Goal: Connect with others: Connect with others

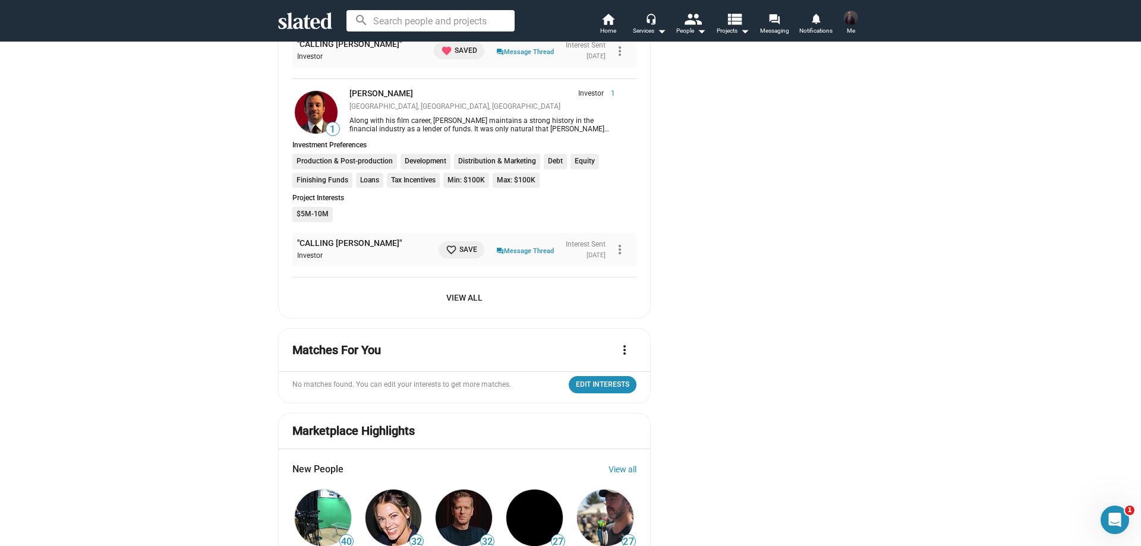
scroll to position [1308, 0]
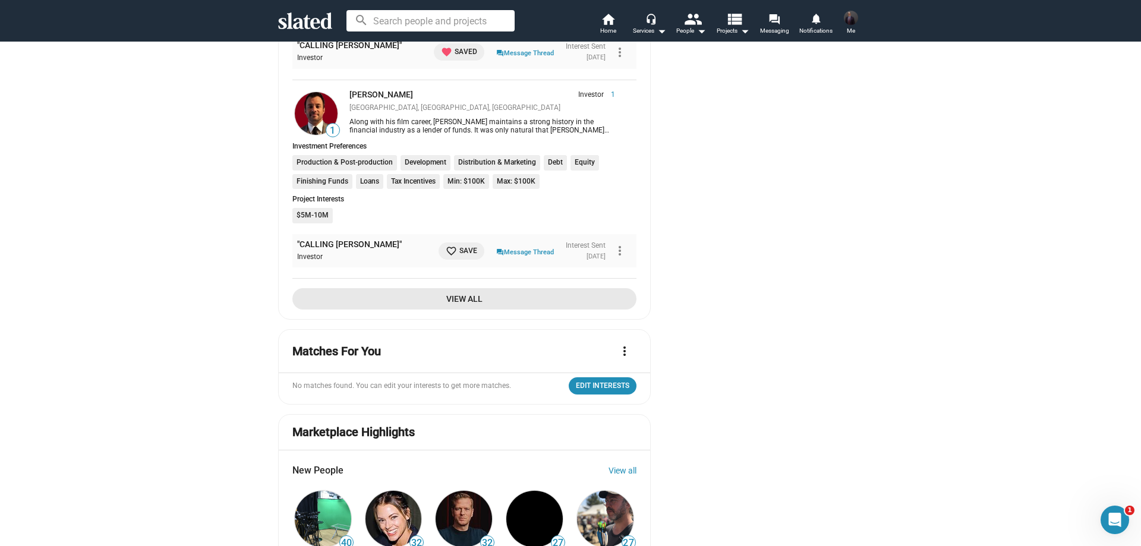
click at [446, 288] on span "View All" at bounding box center [464, 298] width 325 height 21
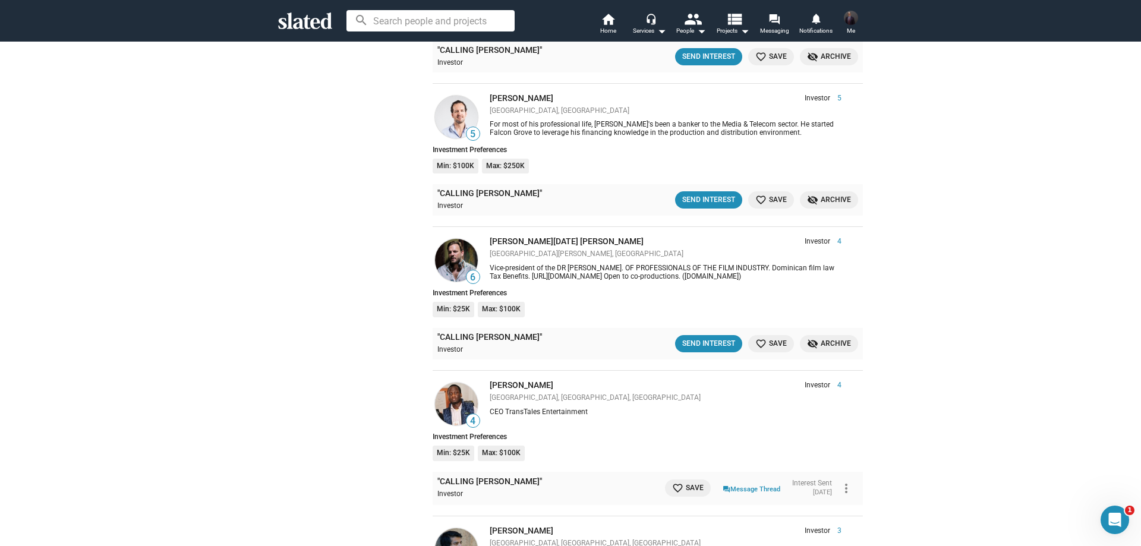
scroll to position [2081, 0]
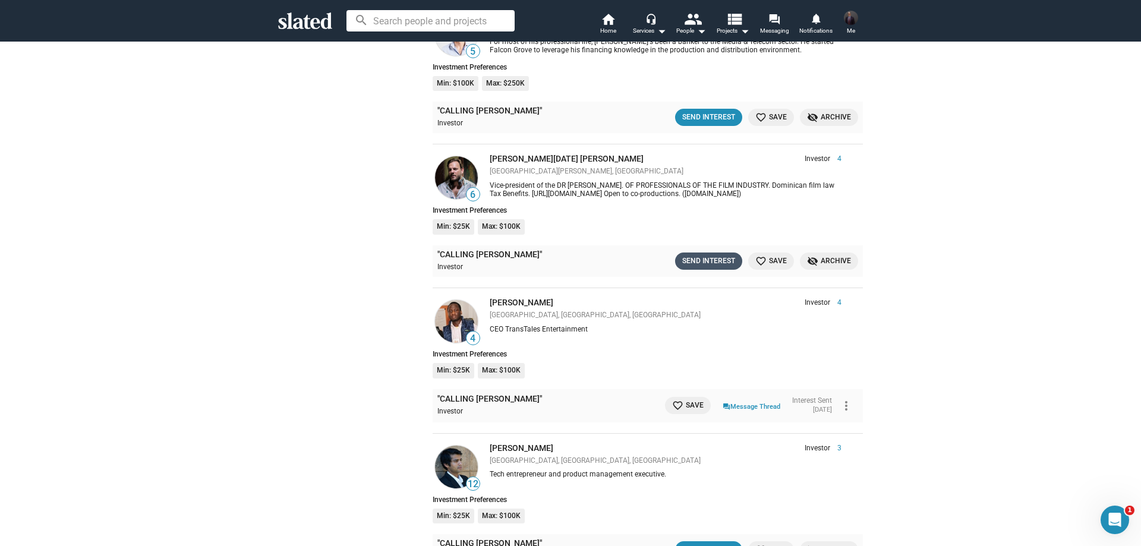
click at [709, 255] on div "Send Interest" at bounding box center [708, 261] width 53 height 12
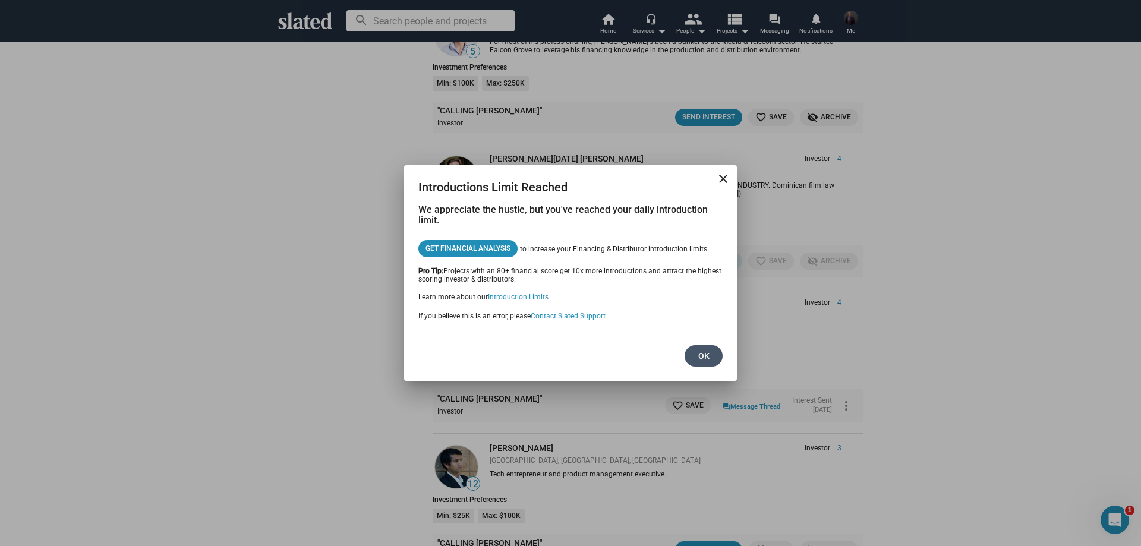
click at [708, 352] on span "Ok" at bounding box center [703, 355] width 19 height 21
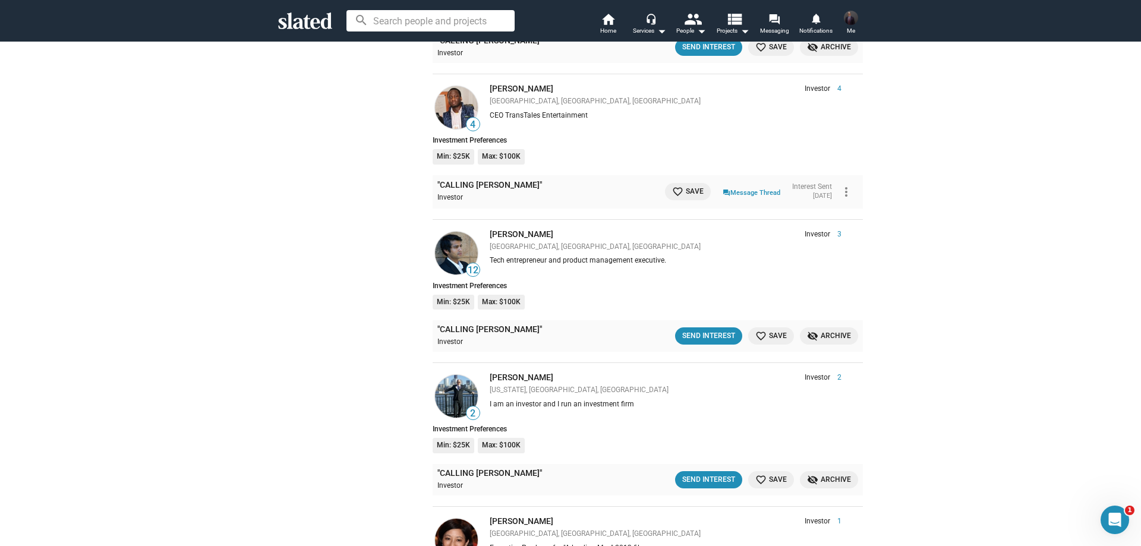
scroll to position [2319, 0]
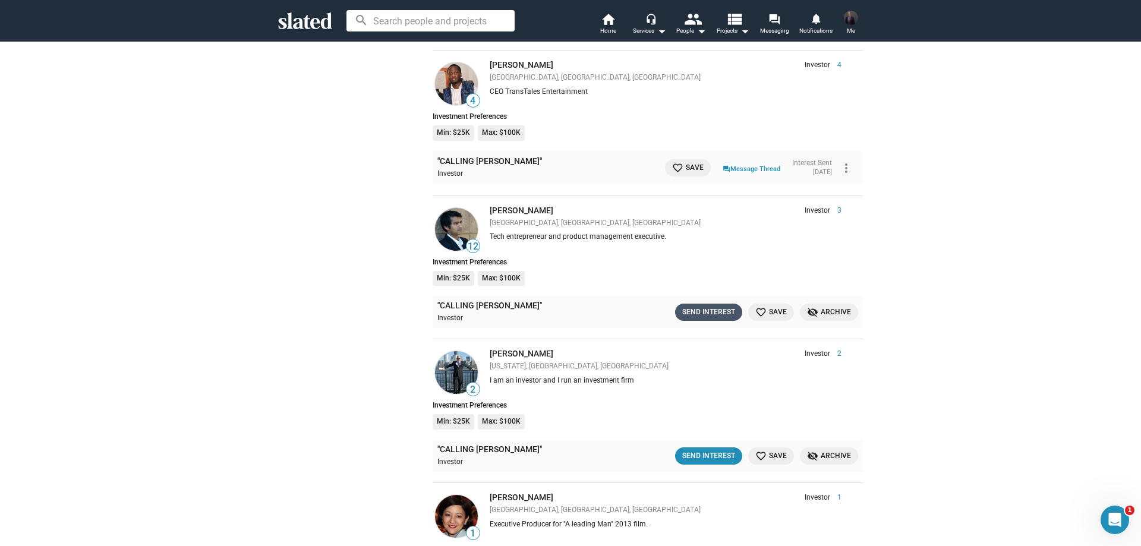
click at [688, 306] on div "Send Interest" at bounding box center [708, 312] width 53 height 12
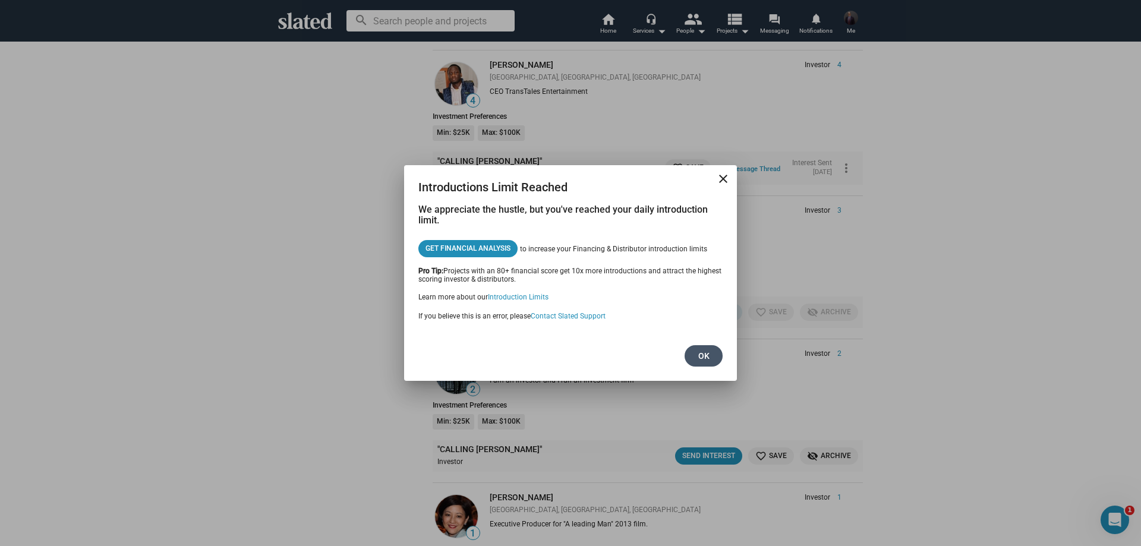
click at [709, 353] on span "Ok" at bounding box center [703, 355] width 19 height 21
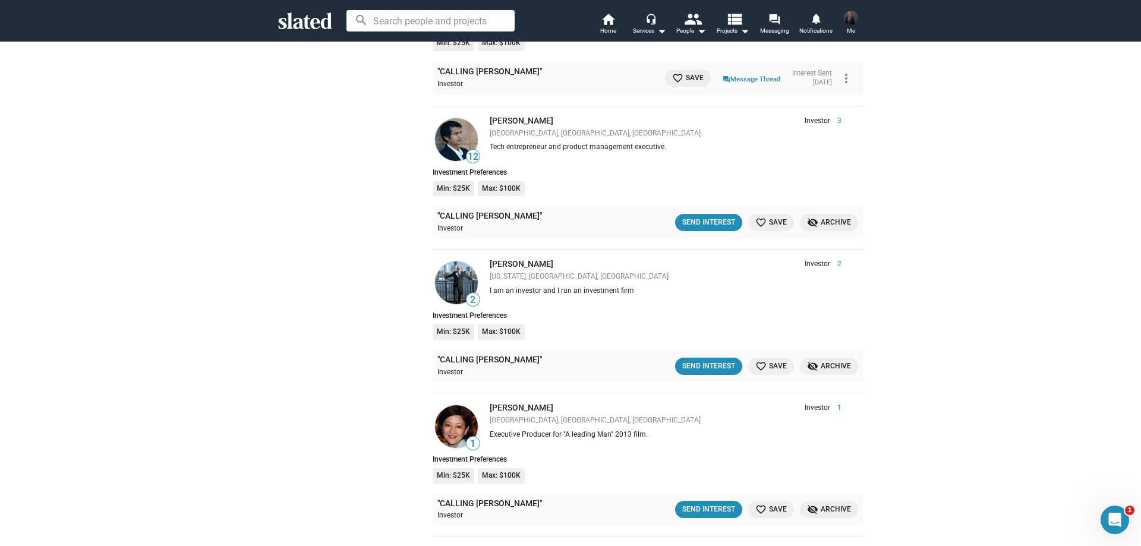
scroll to position [2497, 0]
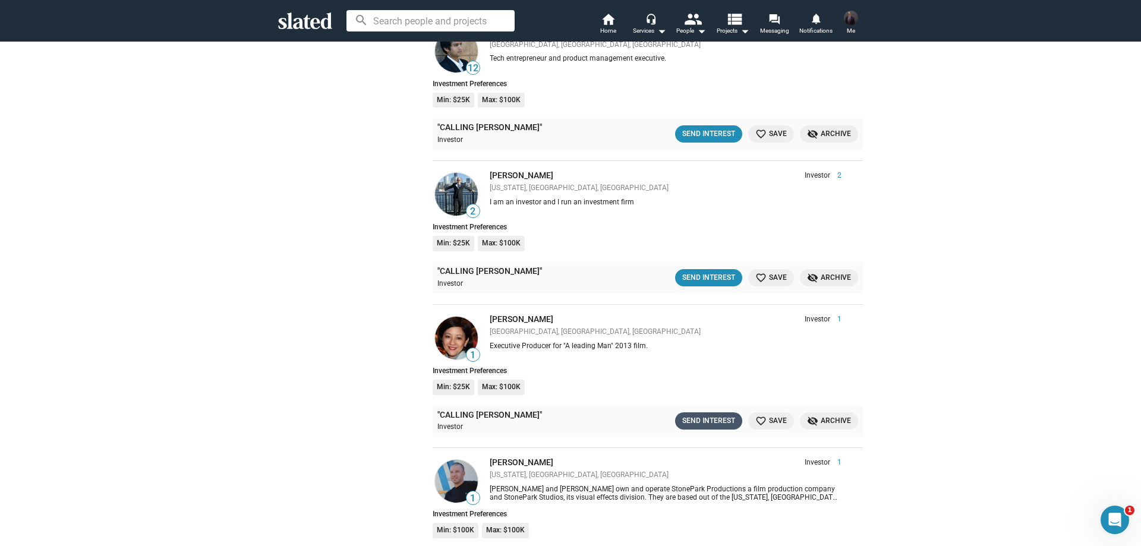
click at [699, 415] on div "Send Interest" at bounding box center [708, 421] width 53 height 12
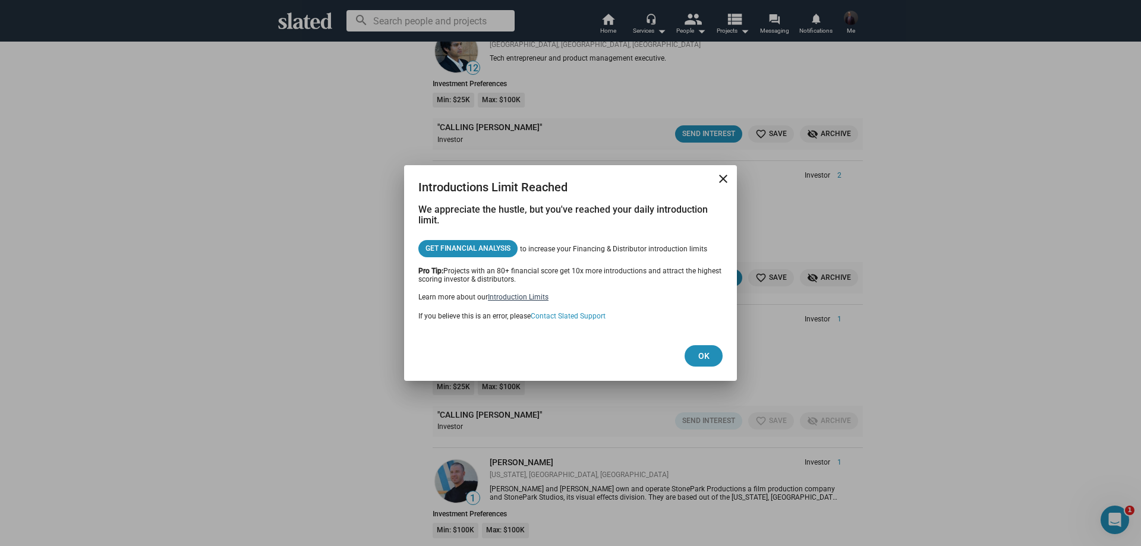
click at [503, 300] on link "Introduction Limits" at bounding box center [518, 297] width 61 height 8
click at [730, 181] on mat-icon "close" at bounding box center [723, 179] width 14 height 14
